Goal: Task Accomplishment & Management: Manage account settings

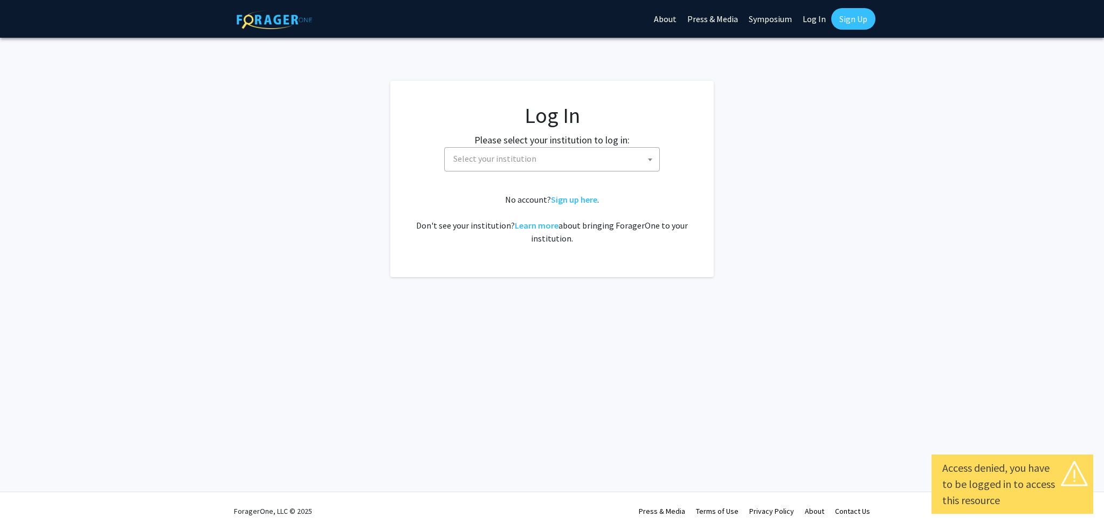
select select
click at [626, 151] on span "Select your institution" at bounding box center [554, 159] width 210 height 22
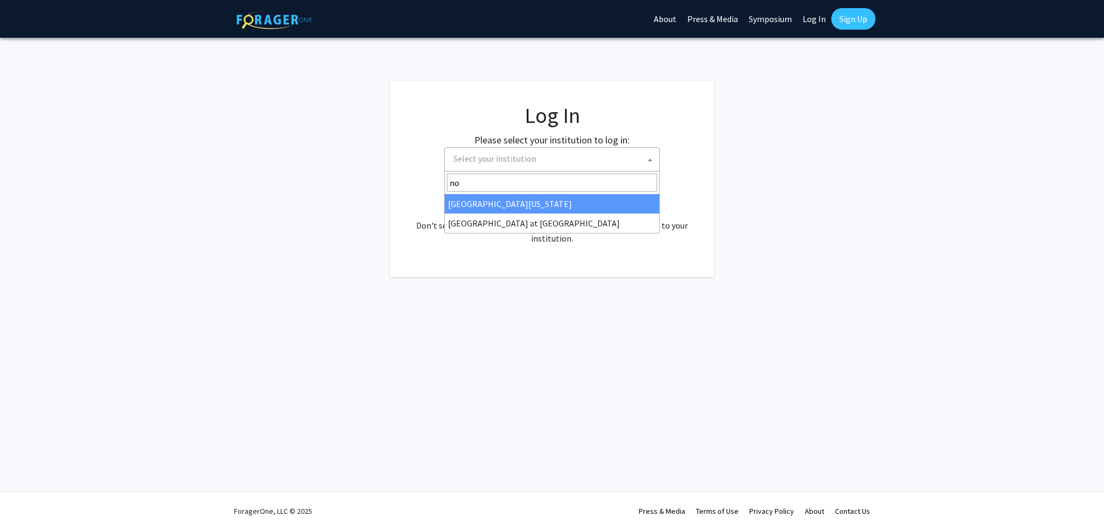
type input "n"
type input "c"
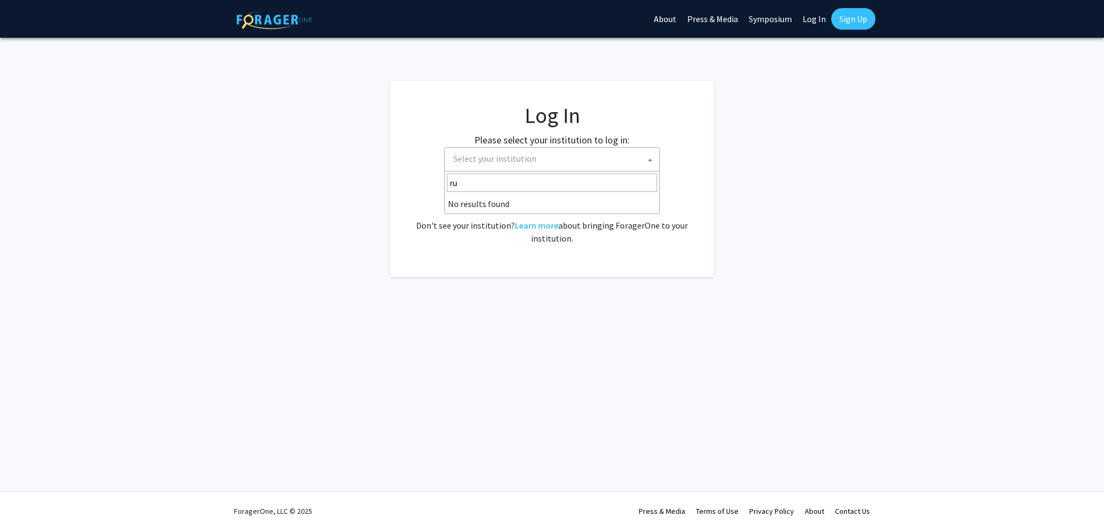
type input "r"
click at [792, 113] on fg-login "Log In Please select your institution to log in: Baylor University Brandeis Uni…" at bounding box center [552, 179] width 1104 height 196
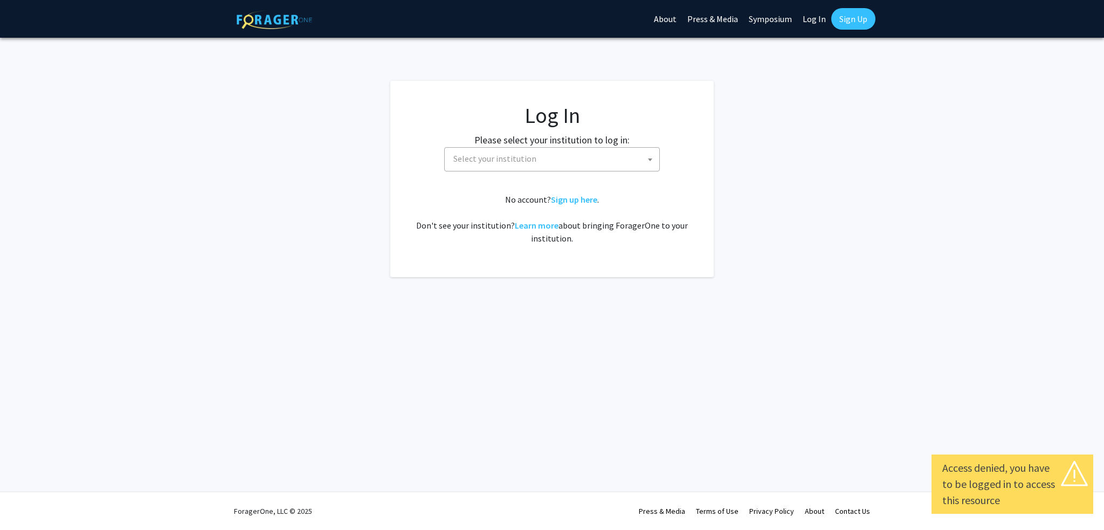
click at [651, 163] on span at bounding box center [649, 160] width 11 height 24
click at [816, 18] on link "Log In" at bounding box center [814, 19] width 34 height 38
select select "34"
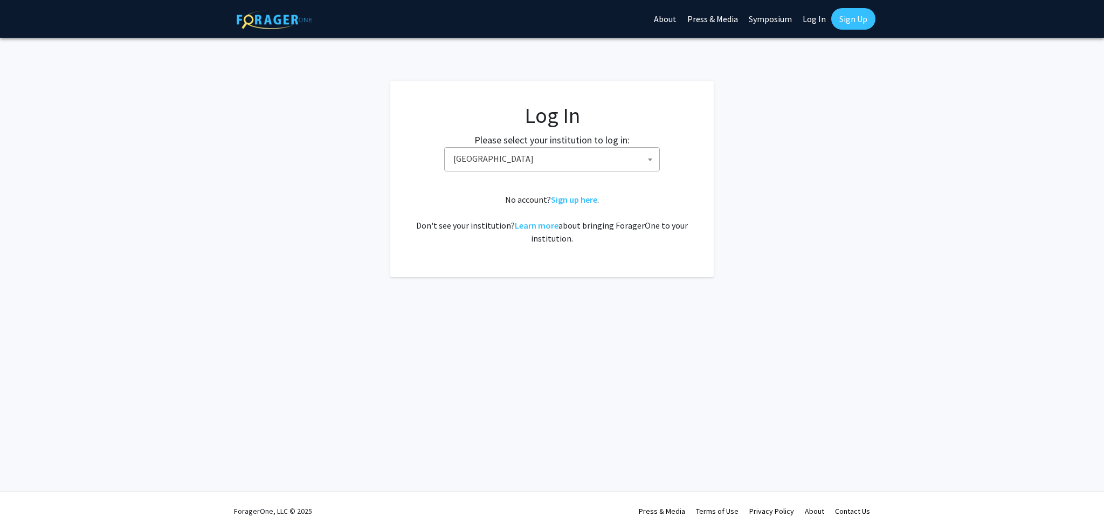
click at [816, 18] on link "Log In" at bounding box center [814, 19] width 34 height 38
